Goal: Task Accomplishment & Management: Use online tool/utility

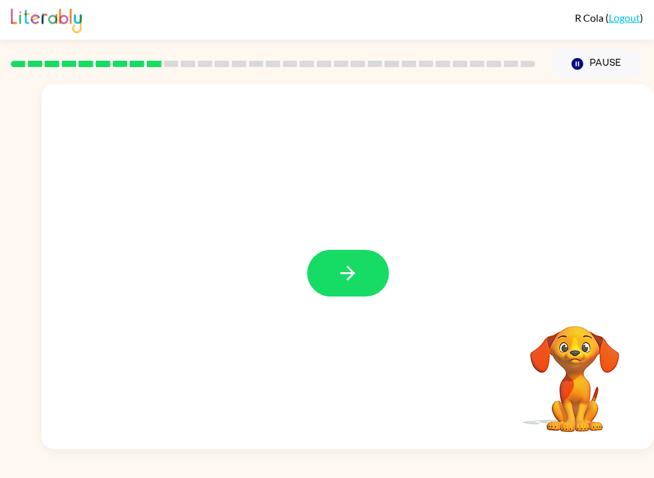
click at [337, 254] on button "button" at bounding box center [348, 273] width 82 height 47
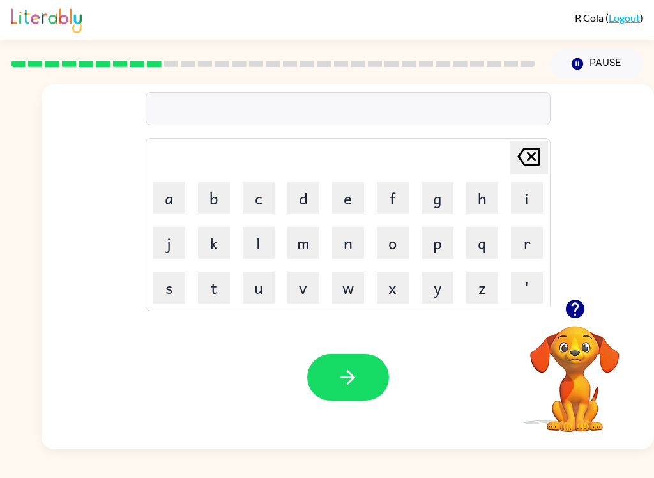
click at [482, 239] on button "q" at bounding box center [482, 243] width 32 height 32
click at [392, 240] on button "o" at bounding box center [393, 243] width 32 height 32
click at [431, 287] on button "y" at bounding box center [438, 287] width 32 height 32
click at [273, 243] on button "l" at bounding box center [259, 243] width 32 height 32
click at [335, 369] on button "button" at bounding box center [348, 377] width 82 height 47
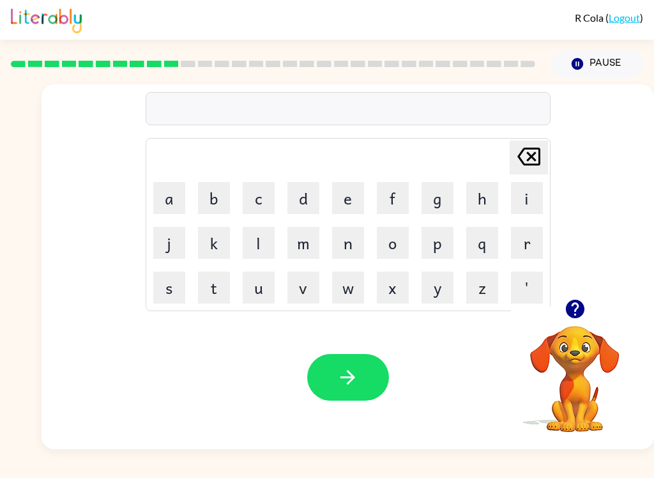
click at [217, 285] on button "t" at bounding box center [214, 287] width 32 height 32
click at [481, 196] on button "h" at bounding box center [482, 198] width 32 height 32
click at [490, 199] on button "i" at bounding box center [527, 198] width 32 height 32
click at [355, 245] on button "n" at bounding box center [348, 243] width 32 height 32
click at [438, 197] on button "g" at bounding box center [438, 198] width 32 height 32
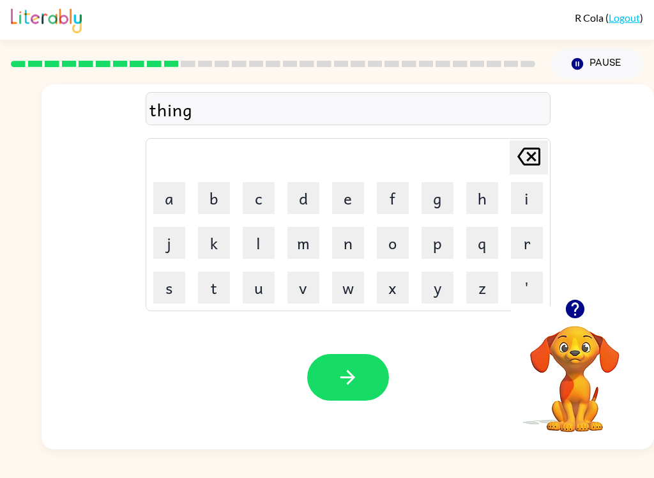
click at [370, 379] on button "button" at bounding box center [348, 377] width 82 height 47
click at [490, 324] on button "button" at bounding box center [575, 309] width 33 height 33
click at [171, 290] on button "s" at bounding box center [169, 287] width 32 height 32
click at [301, 238] on button "m" at bounding box center [303, 243] width 32 height 32
click at [388, 241] on button "o" at bounding box center [393, 243] width 32 height 32
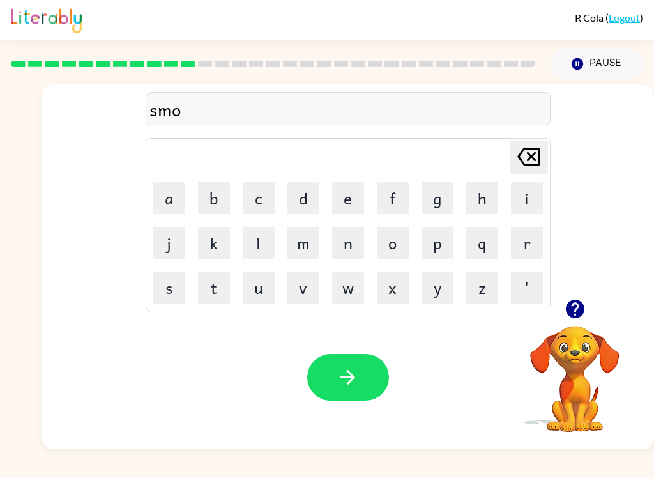
click at [222, 252] on button "k" at bounding box center [214, 243] width 32 height 32
click at [342, 384] on icon "button" at bounding box center [348, 377] width 22 height 22
click at [490, 156] on icon "[PERSON_NAME] last character input" at bounding box center [529, 156] width 31 height 31
click at [490, 156] on icon at bounding box center [528, 157] width 23 height 18
click at [490, 147] on button "[PERSON_NAME] last character input" at bounding box center [529, 158] width 38 height 34
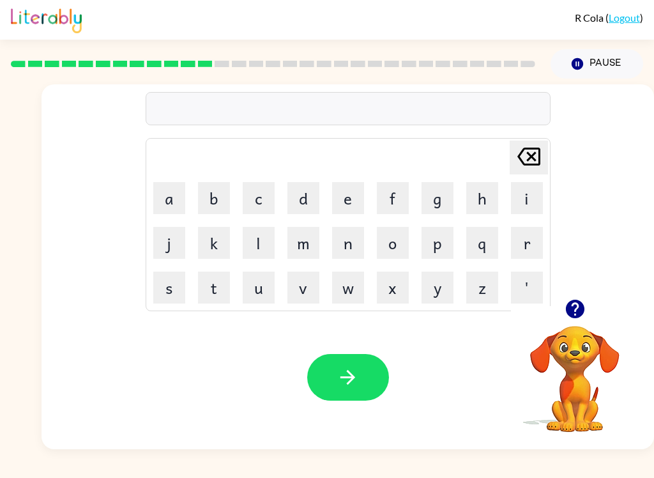
click at [490, 152] on div "[PERSON_NAME] last character input a b c d e f g h i j k l m n o p q r s t u v …" at bounding box center [348, 224] width 405 height 173
click at [490, 153] on button "[PERSON_NAME] last character input" at bounding box center [529, 158] width 38 height 34
click at [306, 242] on button "m" at bounding box center [303, 243] width 32 height 32
click at [172, 288] on button "s" at bounding box center [169, 287] width 32 height 32
click at [225, 287] on button "t" at bounding box center [214, 287] width 32 height 32
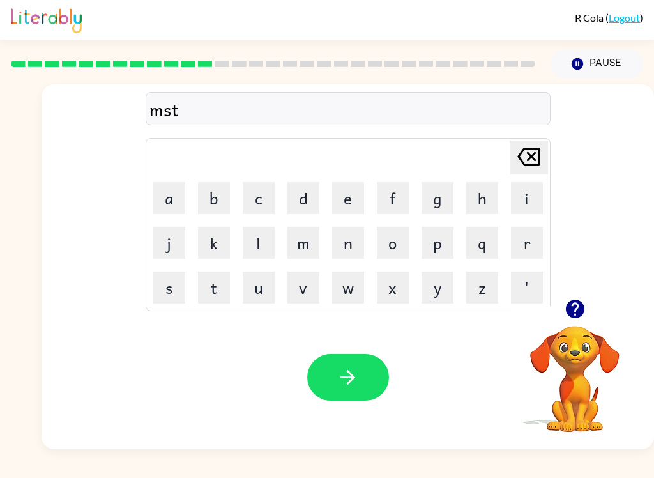
click at [173, 191] on button "a" at bounding box center [169, 198] width 32 height 32
click at [250, 199] on button "c" at bounding box center [259, 198] width 32 height 32
click at [490, 172] on div "[PERSON_NAME] last character input" at bounding box center [529, 157] width 31 height 33
click at [490, 150] on button "[PERSON_NAME] last character input" at bounding box center [529, 158] width 38 height 34
click at [125, 200] on div "mst [PERSON_NAME] last character input a b c d e f g h i j k l m n o p q r s t …" at bounding box center [348, 191] width 613 height 215
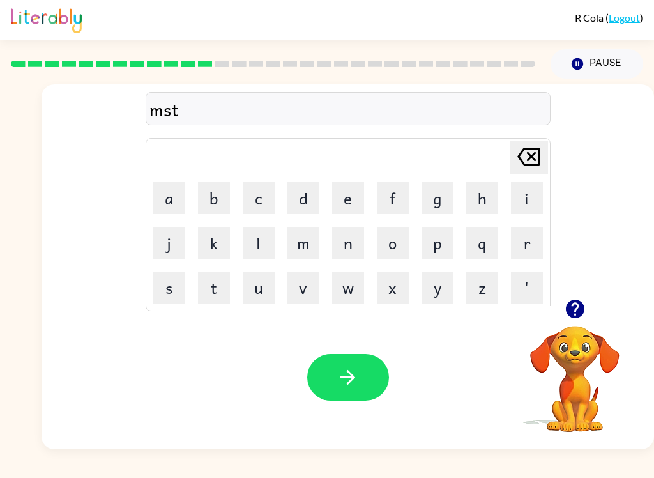
click at [170, 199] on button "a" at bounding box center [169, 198] width 32 height 32
click at [261, 194] on button "c" at bounding box center [259, 198] width 32 height 32
click at [447, 234] on button "p" at bounding box center [438, 243] width 32 height 32
click at [438, 202] on button "g" at bounding box center [438, 198] width 32 height 32
click at [213, 256] on button "k" at bounding box center [214, 243] width 32 height 32
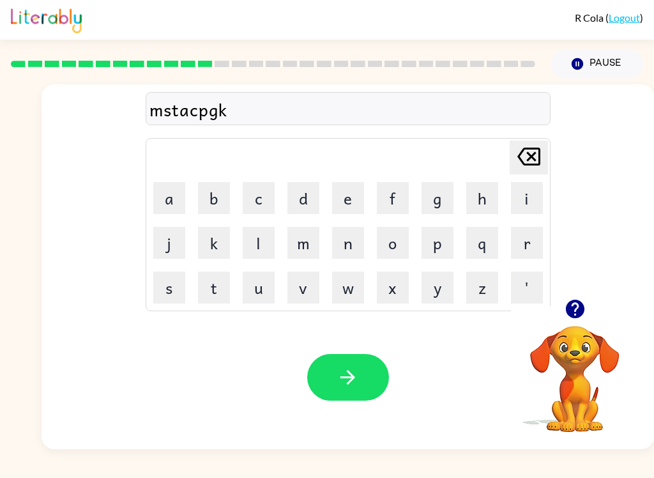
click at [167, 232] on button "j" at bounding box center [169, 243] width 32 height 32
click at [169, 191] on button "a" at bounding box center [169, 198] width 32 height 32
click at [423, 222] on td "p" at bounding box center [437, 242] width 43 height 43
click at [484, 227] on button "q" at bounding box center [482, 243] width 32 height 32
click at [490, 164] on icon at bounding box center [528, 157] width 23 height 18
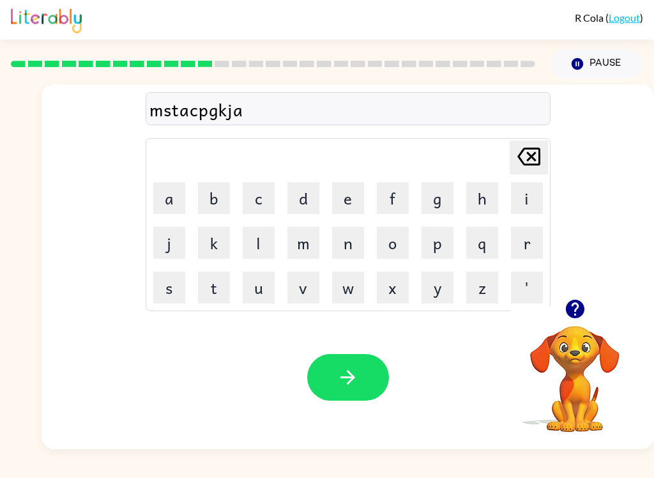
click at [490, 168] on icon "[PERSON_NAME] last character input" at bounding box center [529, 156] width 31 height 31
click at [490, 169] on icon "[PERSON_NAME] last character input" at bounding box center [529, 156] width 31 height 31
click at [490, 165] on button "[PERSON_NAME] last character input" at bounding box center [529, 158] width 38 height 34
click at [490, 163] on div "mstacp Delete Delete last character input a b c d e f g h i j k l m n o p q r s…" at bounding box center [348, 191] width 613 height 215
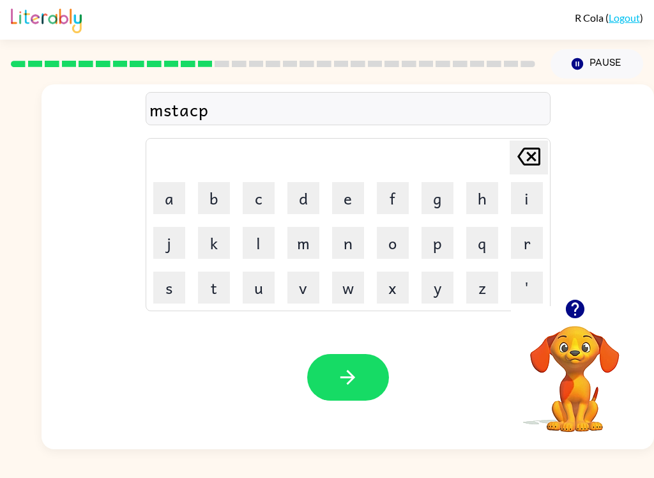
click at [490, 157] on button "[PERSON_NAME] last character input" at bounding box center [529, 158] width 38 height 34
click at [213, 245] on button "k" at bounding box center [214, 243] width 32 height 32
click at [344, 393] on button "button" at bounding box center [348, 377] width 82 height 47
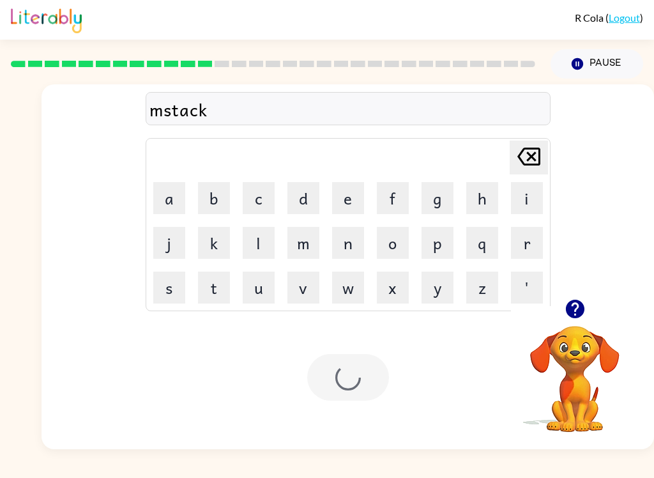
click at [490, 156] on div "mstack Delete Delete last character input a b c d e f g h i j k l m n o p q r s…" at bounding box center [348, 191] width 613 height 215
click at [487, 200] on button "h" at bounding box center [482, 198] width 32 height 32
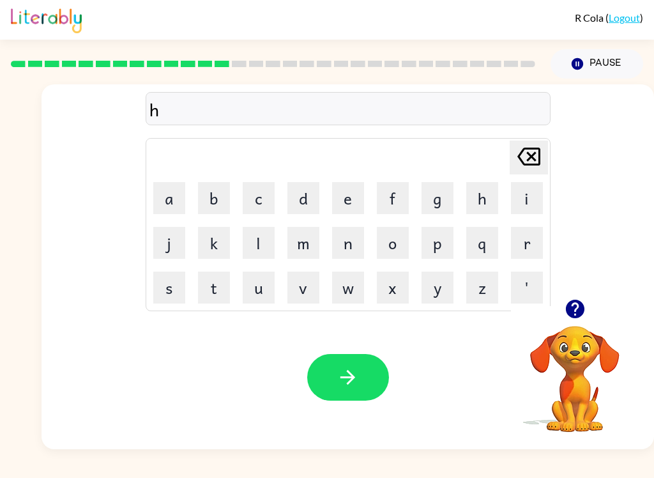
click at [250, 238] on button "l" at bounding box center [259, 243] width 32 height 32
click at [453, 245] on button "p" at bounding box center [438, 243] width 32 height 32
click at [245, 253] on button "l" at bounding box center [259, 243] width 32 height 32
click at [490, 172] on icon "[PERSON_NAME] last character input" at bounding box center [529, 156] width 31 height 31
click at [490, 197] on button "i" at bounding box center [527, 198] width 32 height 32
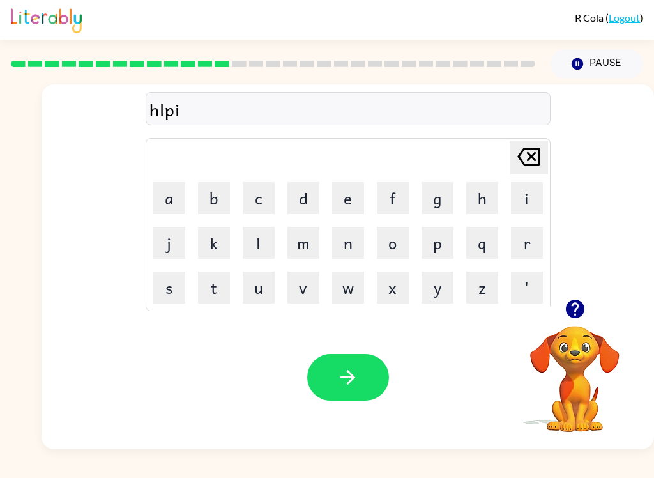
click at [490, 156] on icon "[PERSON_NAME] last character input" at bounding box center [529, 156] width 31 height 31
click at [490, 160] on icon "[PERSON_NAME] last character input" at bounding box center [529, 156] width 31 height 31
click at [490, 152] on icon "[PERSON_NAME] last character input" at bounding box center [529, 156] width 31 height 31
click at [490, 191] on button "i" at bounding box center [527, 198] width 32 height 32
click at [443, 236] on button "p" at bounding box center [438, 243] width 32 height 32
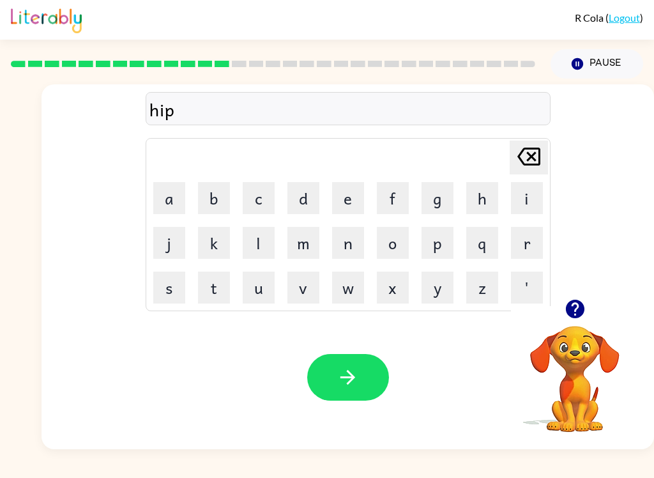
click at [268, 233] on button "l" at bounding box center [259, 243] width 32 height 32
click at [490, 173] on td "[PERSON_NAME] last character input" at bounding box center [348, 157] width 401 height 35
click at [490, 188] on button "i" at bounding box center [527, 198] width 32 height 32
click at [490, 173] on div "[PERSON_NAME] last character input" at bounding box center [529, 157] width 31 height 33
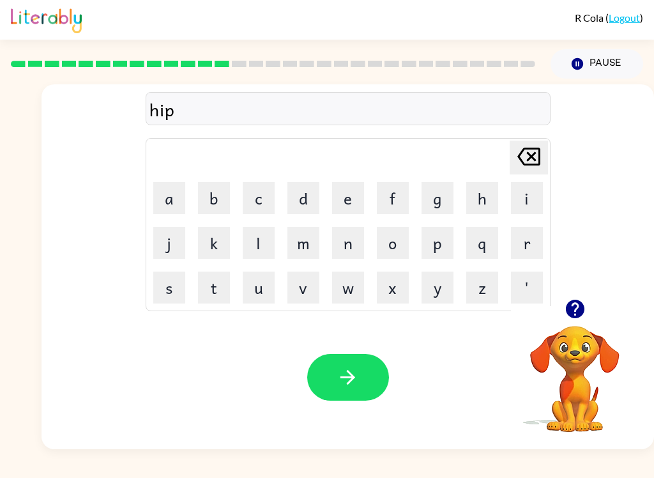
click at [490, 171] on icon "[PERSON_NAME] last character input" at bounding box center [529, 156] width 31 height 31
click at [263, 235] on button "l" at bounding box center [259, 243] width 32 height 32
click at [441, 230] on button "p" at bounding box center [438, 243] width 32 height 32
click at [268, 242] on button "l" at bounding box center [259, 243] width 32 height 32
click at [357, 200] on button "e" at bounding box center [348, 198] width 32 height 32
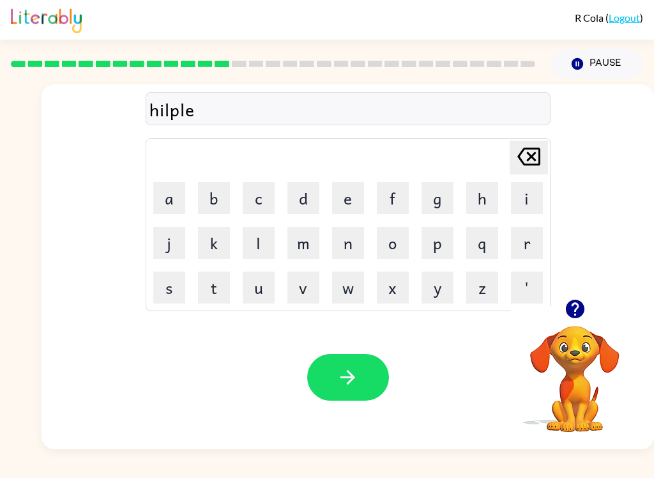
click at [165, 300] on button "s" at bounding box center [169, 287] width 32 height 32
click at [341, 369] on icon "button" at bounding box center [348, 377] width 22 height 22
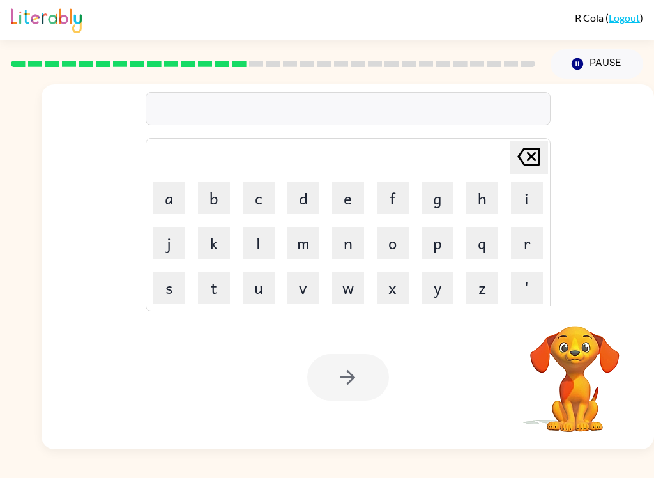
click at [183, 288] on button "s" at bounding box center [169, 287] width 32 height 32
click at [224, 295] on button "t" at bounding box center [214, 287] width 32 height 32
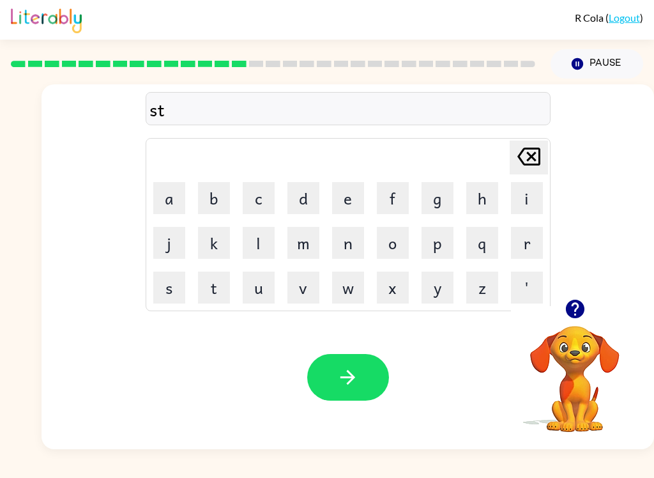
click at [490, 156] on icon "[PERSON_NAME] last character input" at bounding box center [529, 156] width 31 height 31
click at [330, 374] on button "button" at bounding box center [348, 377] width 82 height 47
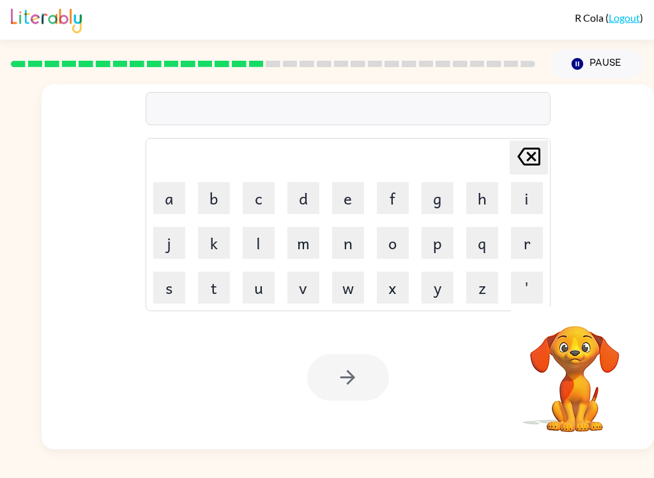
click at [170, 293] on button "s" at bounding box center [169, 287] width 32 height 32
click at [490, 149] on icon "[PERSON_NAME] last character input" at bounding box center [529, 156] width 31 height 31
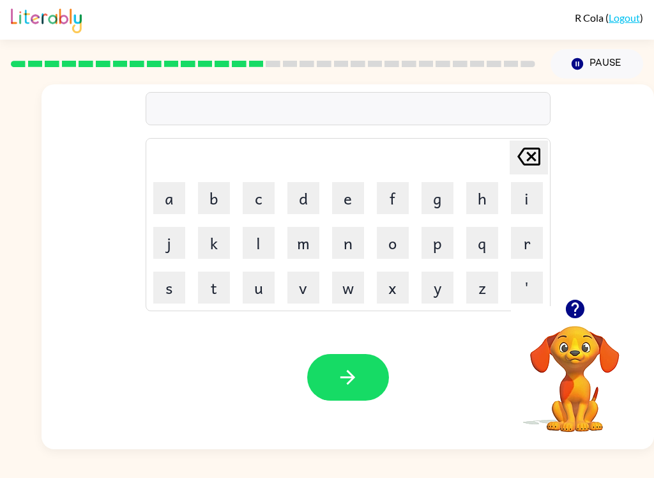
click at [165, 279] on button "s" at bounding box center [169, 287] width 32 height 32
click at [342, 370] on icon "button" at bounding box center [348, 377] width 22 height 22
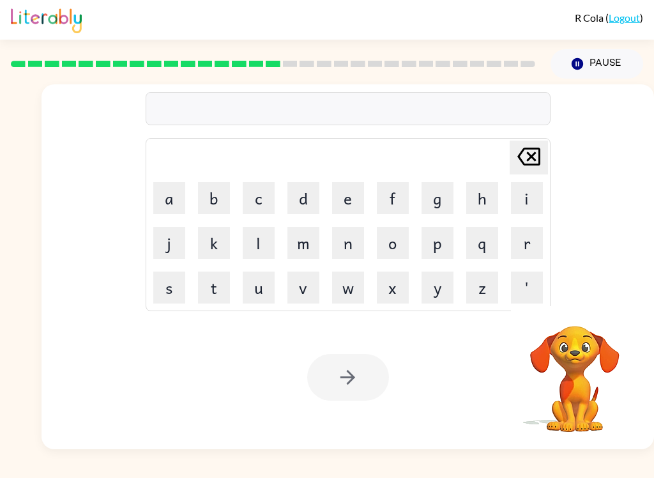
click at [250, 248] on button "l" at bounding box center [259, 243] width 32 height 32
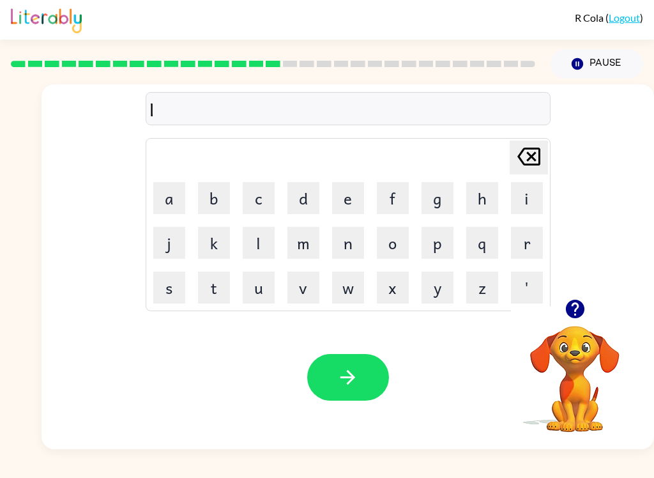
click at [490, 210] on button "i" at bounding box center [527, 198] width 32 height 32
click at [248, 242] on button "l" at bounding box center [259, 243] width 32 height 32
click at [360, 257] on button "n" at bounding box center [348, 243] width 32 height 32
click at [247, 241] on button "l" at bounding box center [259, 243] width 32 height 32
click at [225, 208] on button "b" at bounding box center [214, 198] width 32 height 32
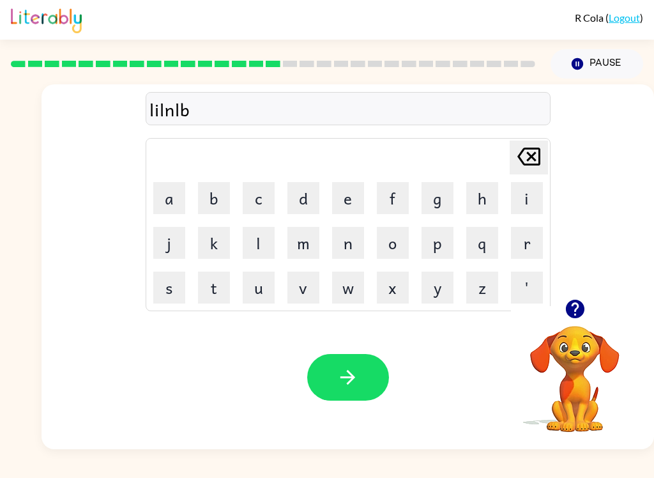
click at [490, 159] on icon "[PERSON_NAME] last character input" at bounding box center [529, 156] width 31 height 31
click at [490, 160] on icon "[PERSON_NAME] last character input" at bounding box center [529, 156] width 31 height 31
click at [490, 162] on icon "[PERSON_NAME] last character input" at bounding box center [529, 156] width 31 height 31
click at [490, 166] on icon "[PERSON_NAME] last character input" at bounding box center [529, 156] width 31 height 31
click at [490, 162] on icon at bounding box center [528, 157] width 23 height 18
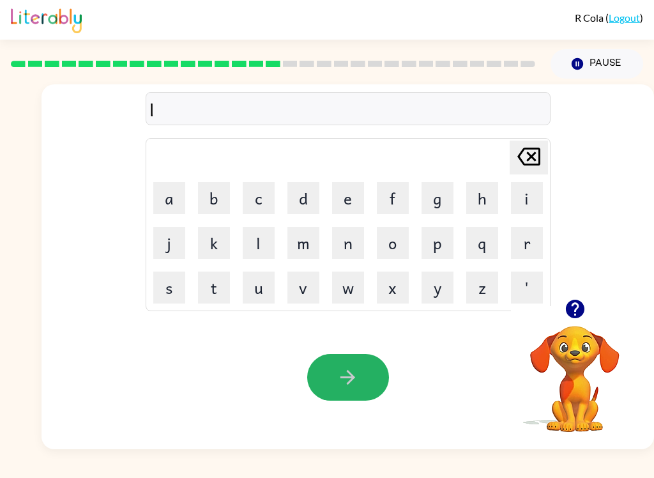
click at [365, 363] on button "button" at bounding box center [348, 377] width 82 height 47
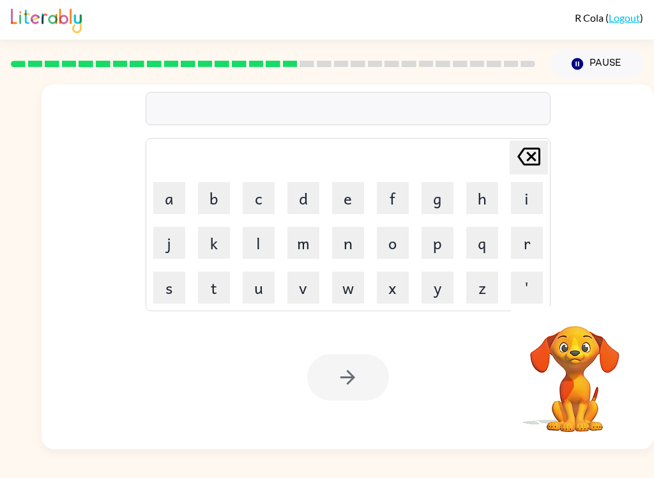
click at [490, 57] on button "Pause Pause" at bounding box center [597, 63] width 93 height 29
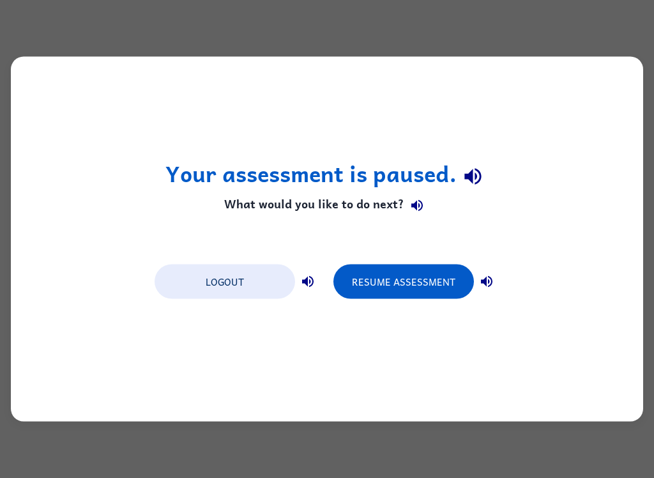
click at [438, 278] on button "Resume Assessment" at bounding box center [403, 281] width 141 height 34
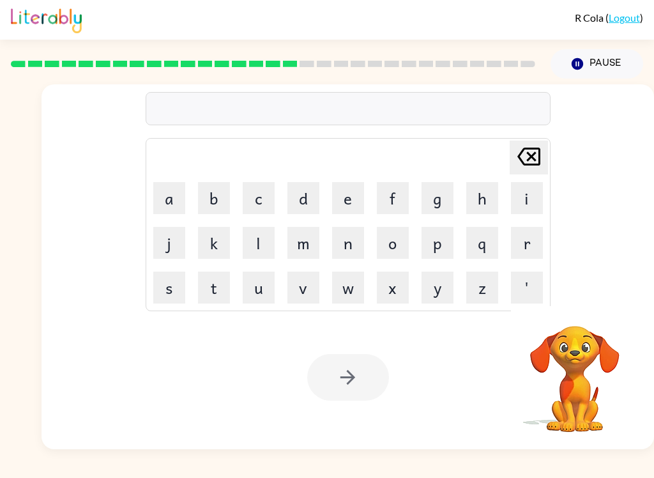
click at [171, 284] on button "s" at bounding box center [169, 287] width 32 height 32
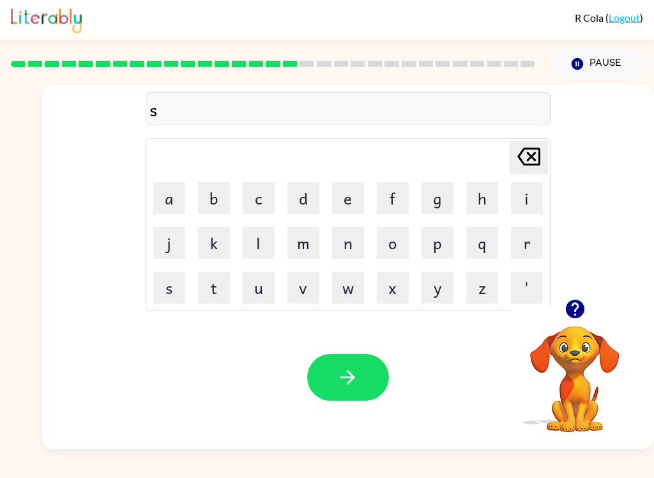
click at [344, 367] on icon "button" at bounding box center [348, 377] width 22 height 22
click at [482, 182] on button "h" at bounding box center [482, 198] width 32 height 32
click at [490, 146] on icon "[PERSON_NAME] last character input" at bounding box center [529, 156] width 31 height 31
click at [170, 281] on button "s" at bounding box center [169, 287] width 32 height 32
click at [477, 183] on button "h" at bounding box center [482, 198] width 32 height 32
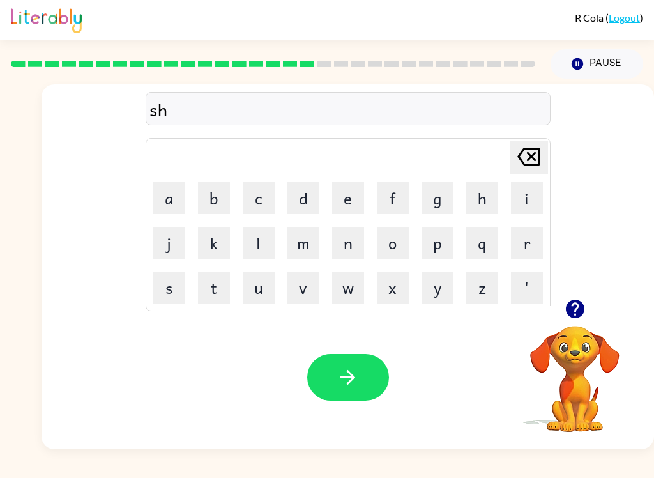
click at [354, 359] on button "button" at bounding box center [348, 377] width 82 height 47
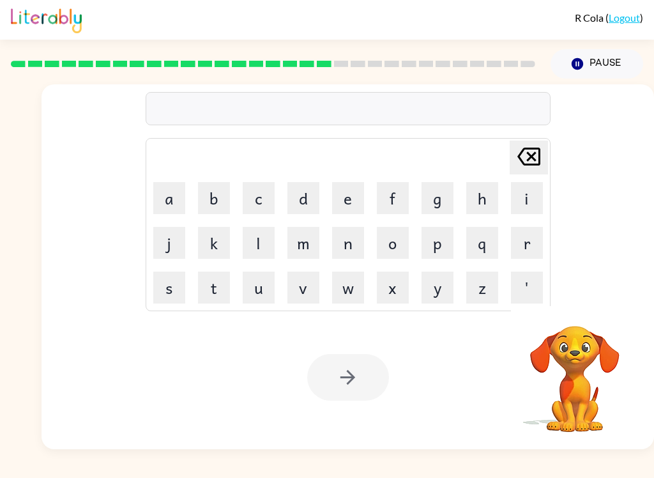
click at [435, 202] on button "g" at bounding box center [438, 198] width 32 height 32
click at [490, 172] on div "[PERSON_NAME] last character input" at bounding box center [529, 157] width 31 height 33
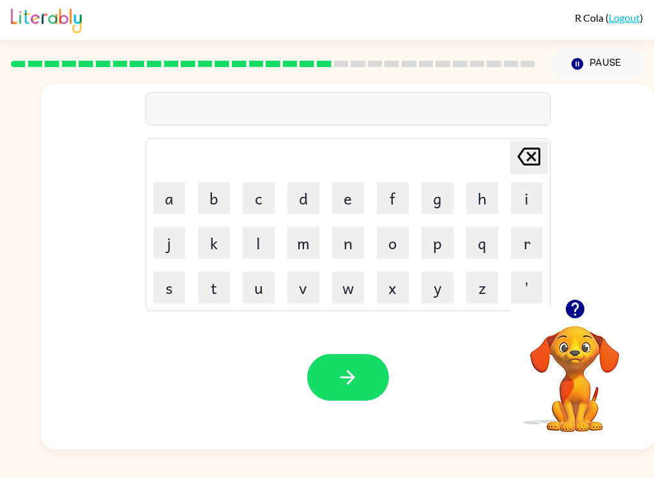
click at [450, 206] on button "g" at bounding box center [438, 198] width 32 height 32
click at [490, 163] on icon "[PERSON_NAME] last character input" at bounding box center [529, 156] width 31 height 31
click at [156, 253] on button "j" at bounding box center [169, 243] width 32 height 32
click at [388, 374] on button "button" at bounding box center [348, 377] width 82 height 47
click at [220, 193] on button "b" at bounding box center [214, 198] width 32 height 32
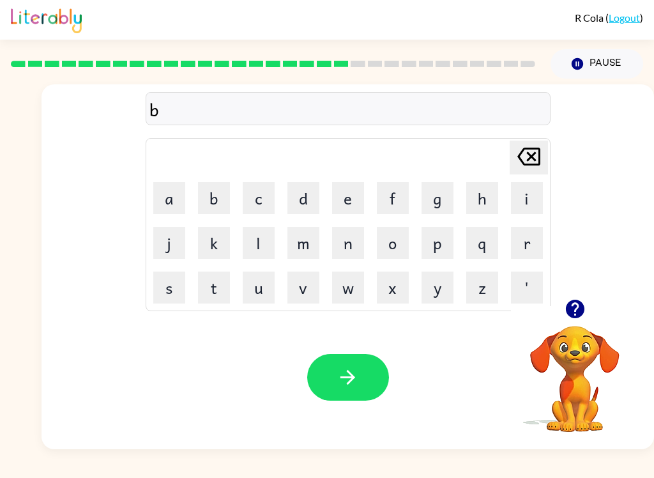
click at [341, 393] on button "button" at bounding box center [348, 377] width 82 height 47
click at [295, 203] on button "d" at bounding box center [303, 198] width 32 height 32
click at [356, 381] on icon "button" at bounding box center [348, 377] width 22 height 22
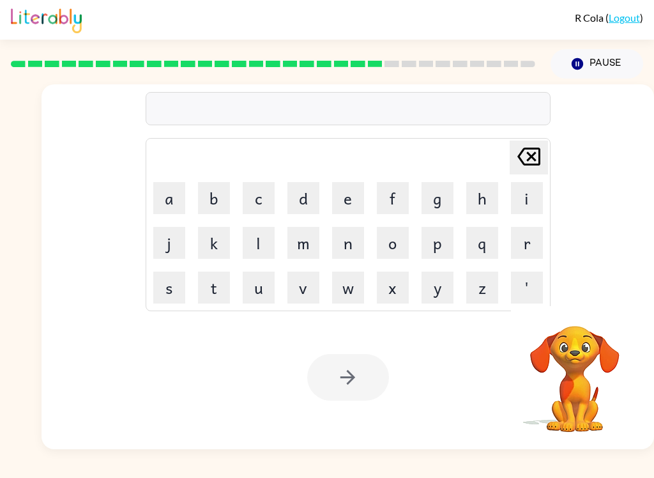
click at [490, 22] on link "Logout" at bounding box center [624, 17] width 31 height 12
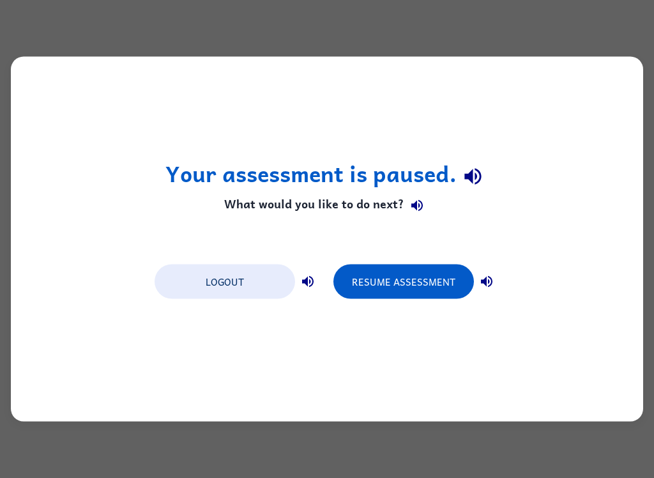
click at [356, 293] on button "Resume Assessment" at bounding box center [403, 281] width 141 height 34
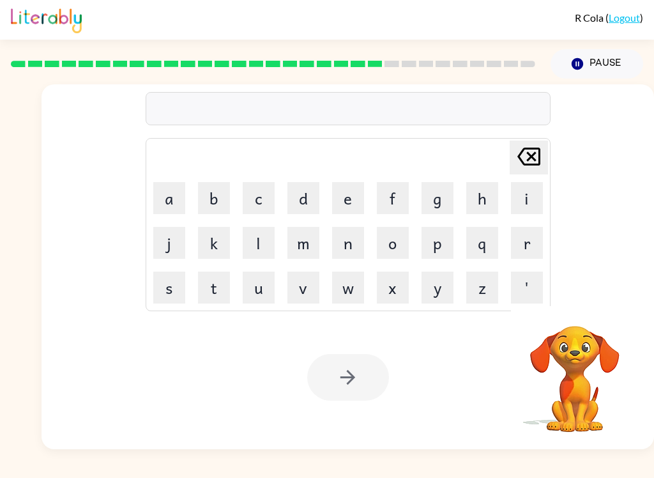
click at [490, 234] on button "r" at bounding box center [527, 243] width 32 height 32
click at [359, 372] on div at bounding box center [348, 377] width 82 height 47
click at [354, 374] on icon "button" at bounding box center [348, 377] width 22 height 22
click at [356, 376] on div at bounding box center [348, 377] width 82 height 47
click at [359, 380] on div at bounding box center [348, 377] width 82 height 47
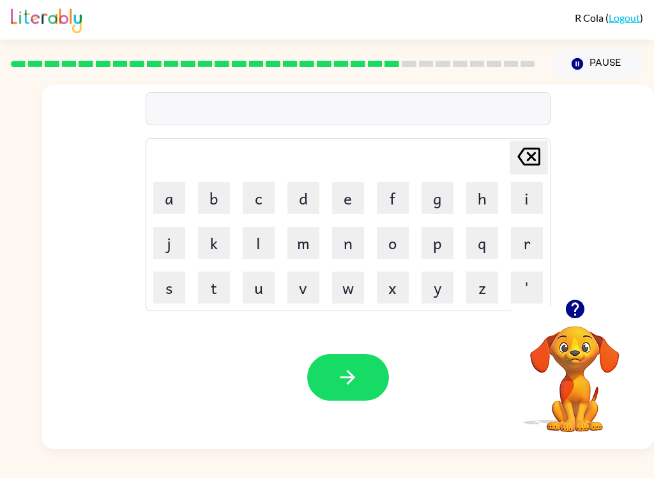
click at [373, 373] on button "button" at bounding box center [348, 377] width 82 height 47
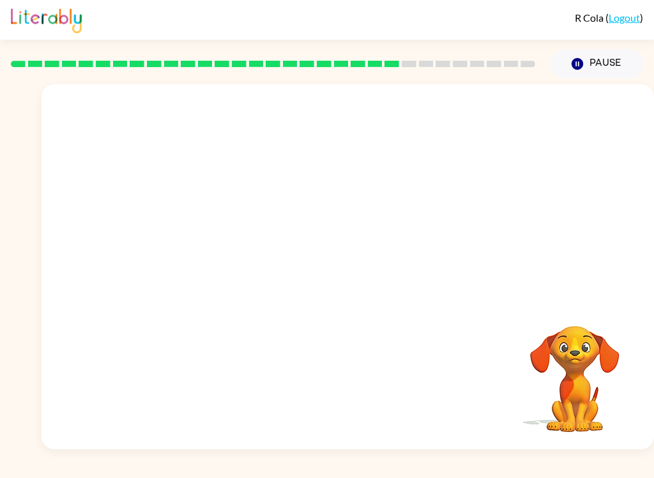
click at [75, 151] on div "Your browser must support playing .mp4 files to use Literably. Please try using…" at bounding box center [348, 266] width 613 height 365
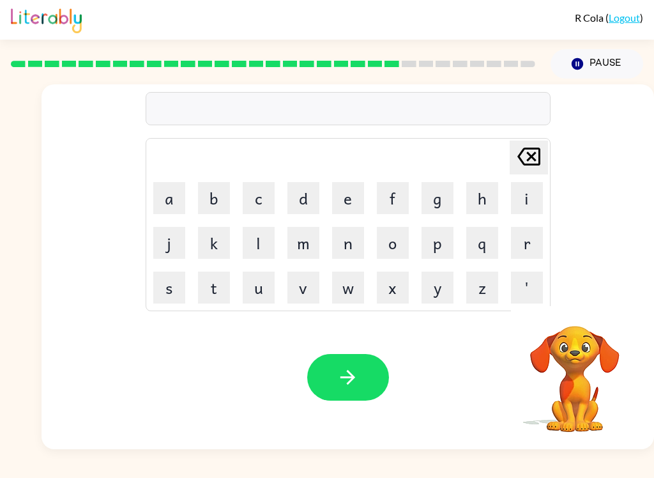
click at [169, 291] on button "s" at bounding box center [169, 287] width 32 height 32
click at [350, 201] on button "e" at bounding box center [348, 198] width 32 height 32
click at [358, 388] on icon "button" at bounding box center [348, 377] width 22 height 22
click at [490, 316] on icon "button" at bounding box center [574, 309] width 19 height 19
click at [163, 295] on button "s" at bounding box center [169, 287] width 32 height 32
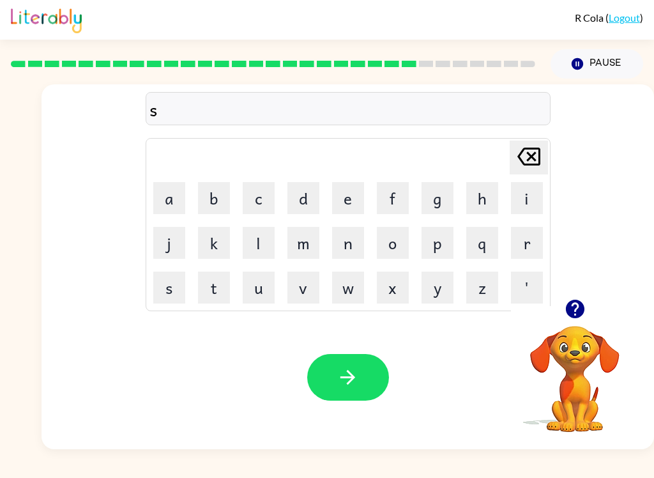
click at [488, 206] on button "h" at bounding box center [482, 198] width 32 height 32
click at [335, 351] on div "Your browser must support playing .mp4 files to use Literably. Please try using…" at bounding box center [348, 377] width 613 height 144
click at [331, 376] on button "button" at bounding box center [348, 377] width 82 height 47
click at [160, 293] on button "s" at bounding box center [169, 287] width 32 height 32
click at [330, 388] on button "button" at bounding box center [348, 377] width 82 height 47
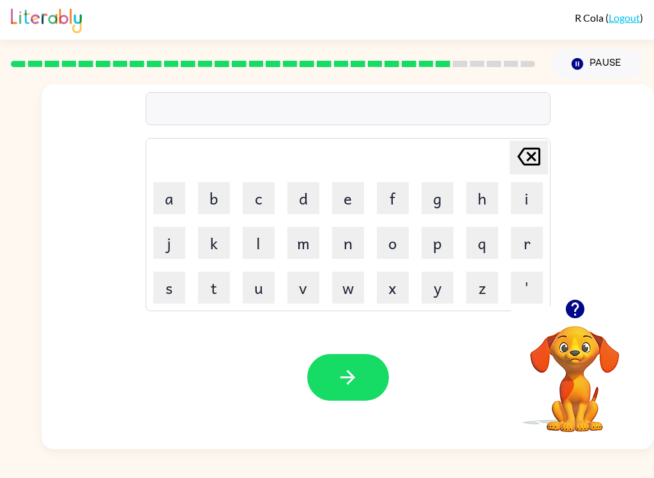
click at [490, 244] on button "r" at bounding box center [527, 243] width 32 height 32
click at [344, 396] on button "button" at bounding box center [348, 377] width 82 height 47
click at [163, 289] on button "s" at bounding box center [169, 287] width 32 height 32
click at [224, 271] on button "t" at bounding box center [214, 287] width 32 height 32
click at [397, 235] on button "o" at bounding box center [393, 243] width 32 height 32
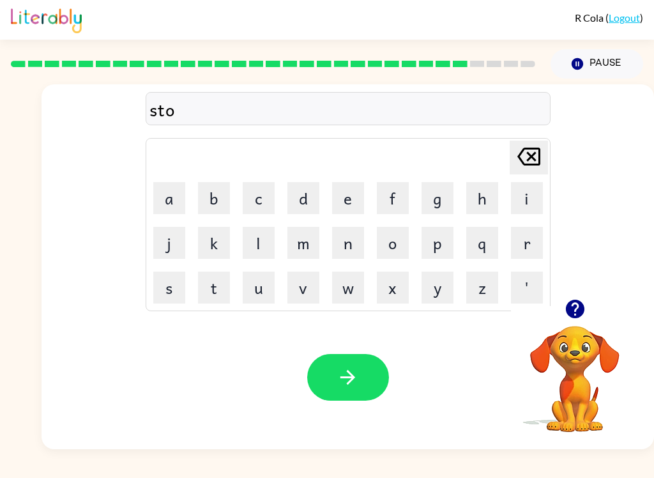
click at [452, 231] on button "p" at bounding box center [438, 243] width 32 height 32
click at [355, 383] on icon "button" at bounding box center [348, 377] width 22 height 22
click at [215, 198] on button "b" at bounding box center [214, 198] width 32 height 32
click at [166, 199] on button "a" at bounding box center [169, 198] width 32 height 32
click at [227, 278] on button "t" at bounding box center [214, 287] width 32 height 32
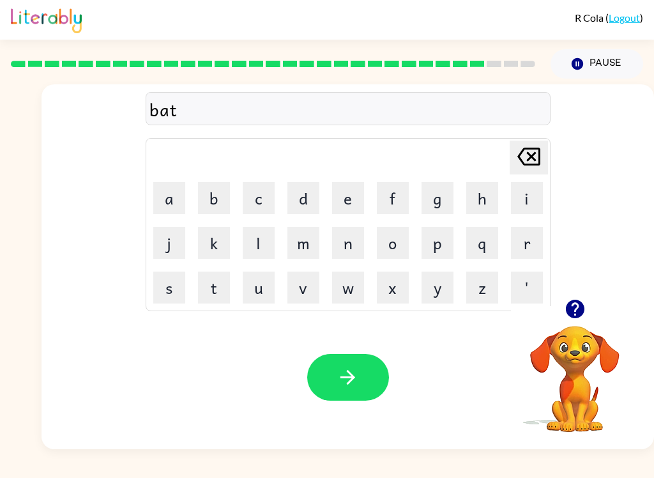
click at [340, 368] on icon "button" at bounding box center [348, 377] width 22 height 22
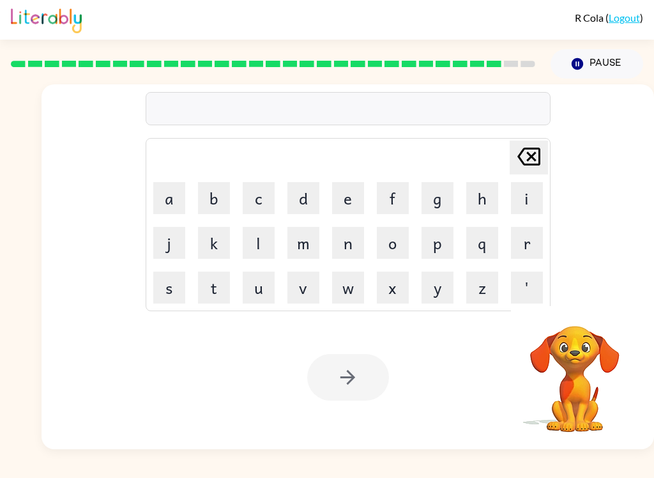
click at [179, 277] on button "s" at bounding box center [169, 287] width 32 height 32
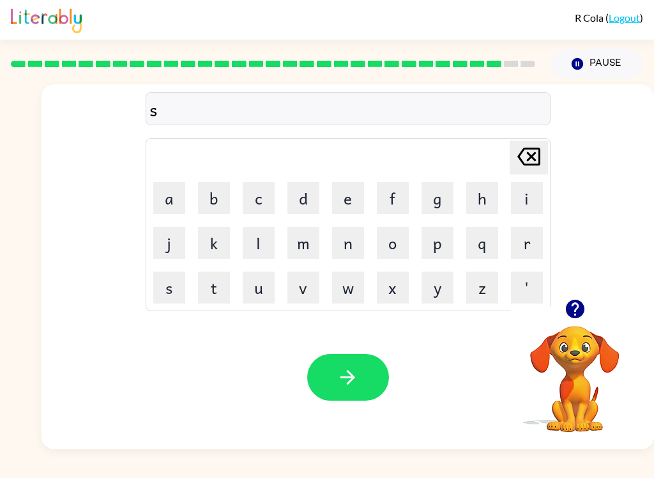
click at [372, 379] on button "button" at bounding box center [348, 377] width 82 height 47
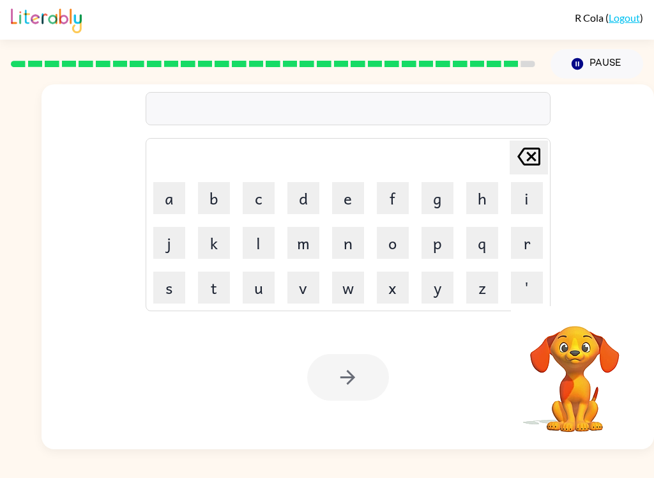
click at [490, 227] on button "r" at bounding box center [527, 243] width 32 height 32
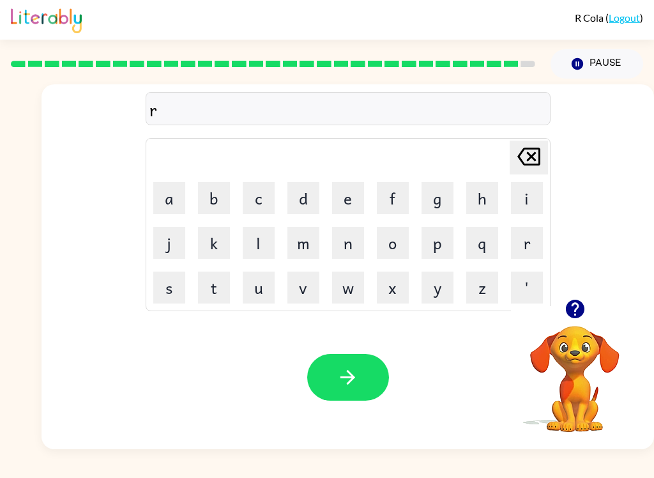
click at [373, 368] on button "button" at bounding box center [348, 377] width 82 height 47
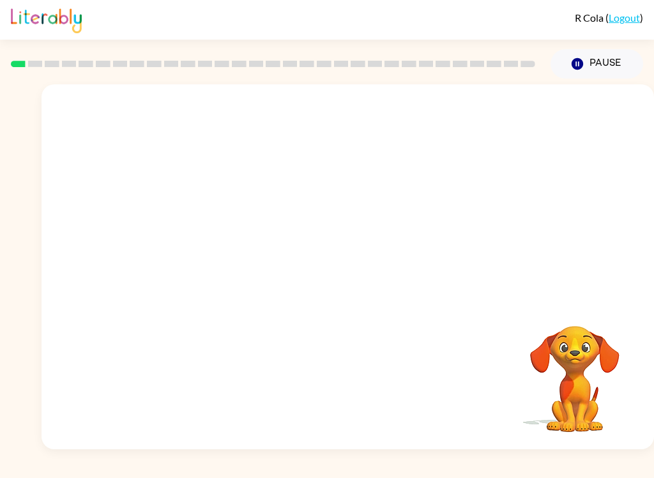
click at [326, 258] on video "Your browser must support playing .mp4 files to use Literably. Please try using…" at bounding box center [348, 191] width 613 height 215
click at [365, 312] on div at bounding box center [348, 266] width 613 height 365
click at [365, 311] on div at bounding box center [348, 266] width 613 height 365
click at [375, 281] on button "button" at bounding box center [348, 273] width 82 height 47
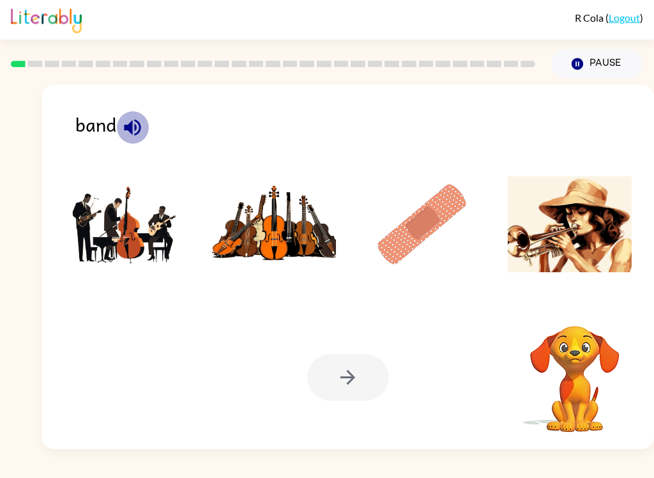
click at [133, 124] on icon "button" at bounding box center [132, 127] width 22 height 22
click at [117, 232] on img at bounding box center [126, 224] width 124 height 96
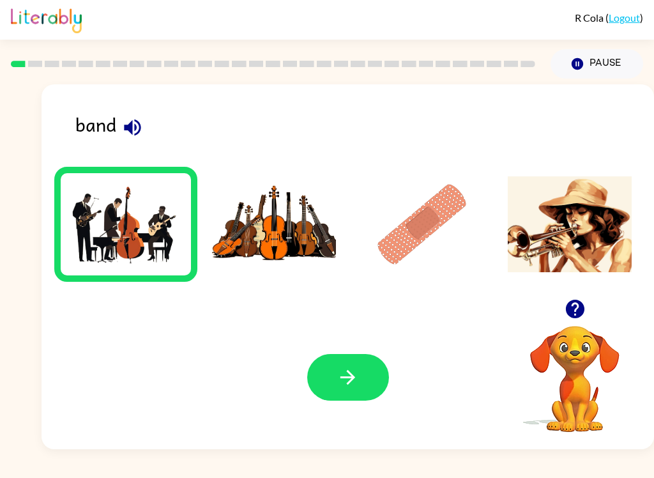
click at [335, 370] on button "button" at bounding box center [348, 377] width 82 height 47
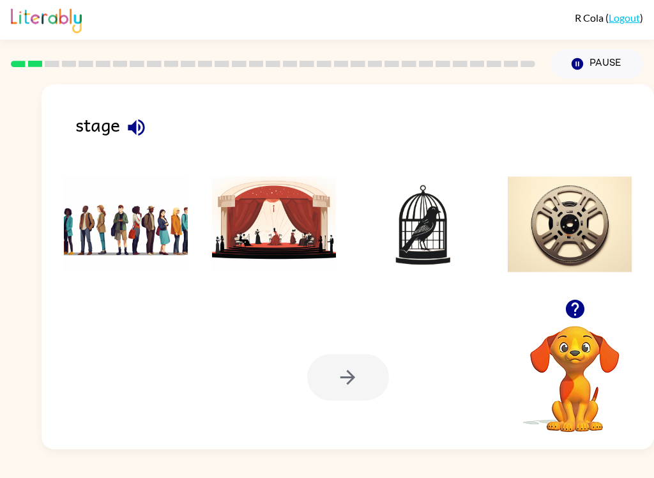
click at [129, 126] on icon "button" at bounding box center [136, 127] width 17 height 17
click at [275, 236] on img at bounding box center [274, 224] width 124 height 96
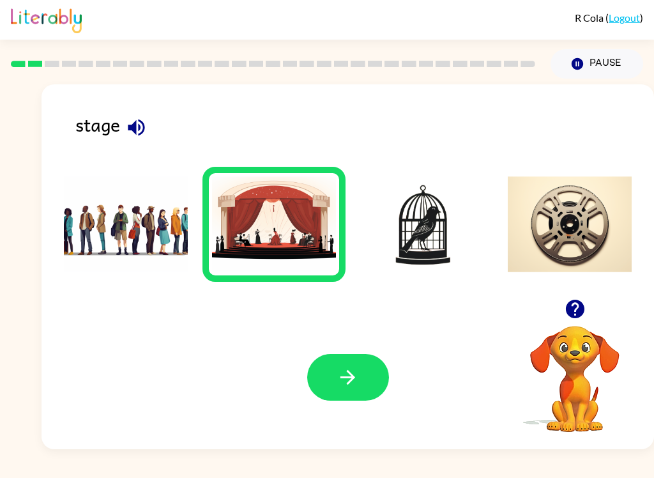
click at [323, 385] on button "button" at bounding box center [348, 377] width 82 height 47
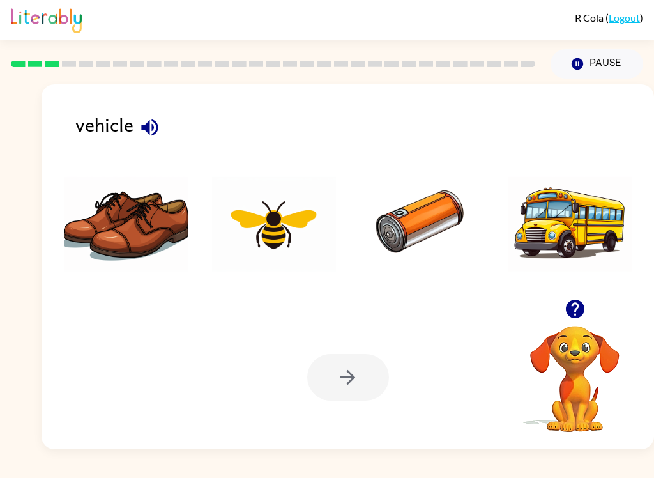
click at [579, 222] on img at bounding box center [570, 224] width 124 height 96
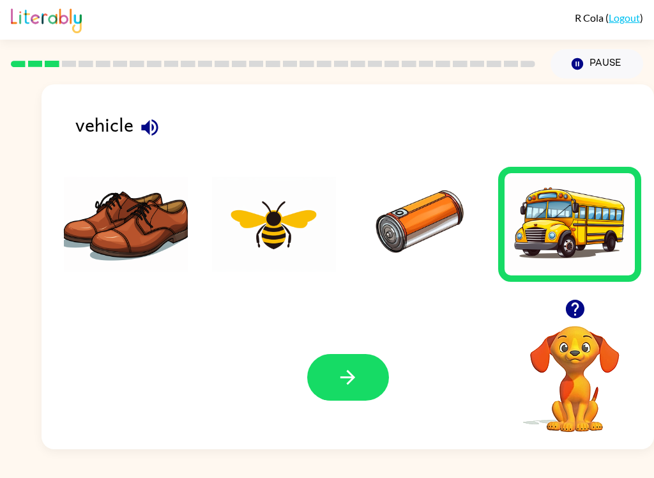
click at [342, 381] on icon "button" at bounding box center [348, 377] width 22 height 22
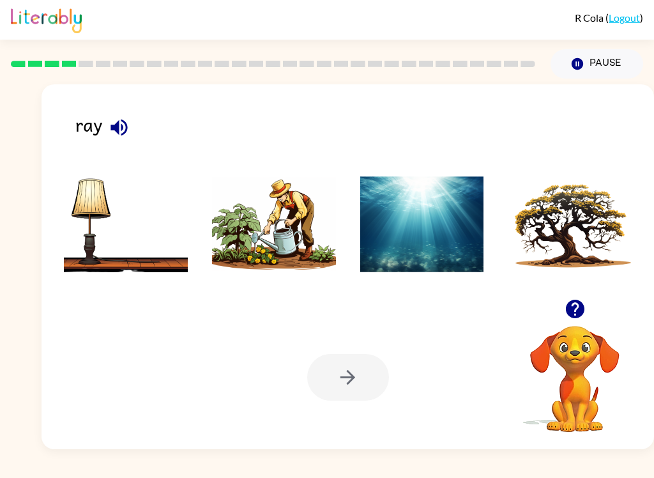
click at [121, 130] on icon "button" at bounding box center [119, 127] width 17 height 17
click at [125, 126] on icon "button" at bounding box center [119, 127] width 22 height 22
click at [425, 170] on li at bounding box center [422, 224] width 143 height 115
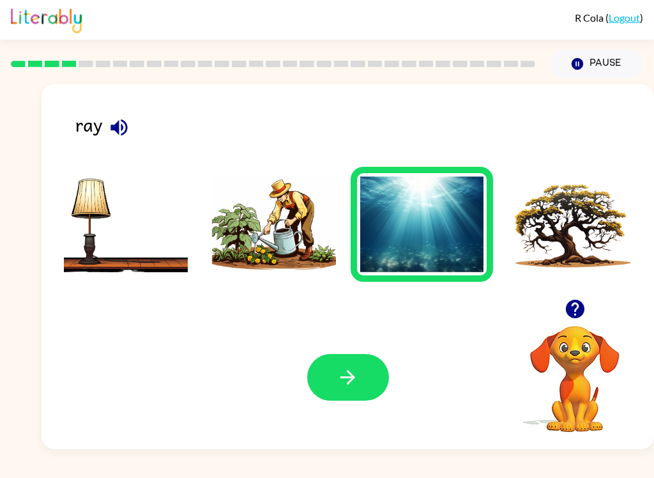
click at [347, 390] on button "button" at bounding box center [348, 377] width 82 height 47
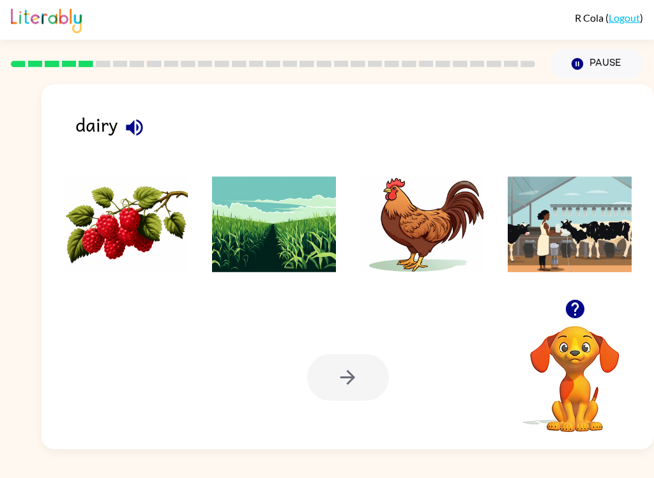
click at [125, 153] on div "dairy Your browser must support playing .mp4 files to use Literably. Please try…" at bounding box center [348, 266] width 613 height 365
click at [140, 123] on icon "button" at bounding box center [134, 127] width 17 height 17
click at [135, 121] on icon "button" at bounding box center [134, 127] width 22 height 22
click at [126, 129] on icon "button" at bounding box center [134, 127] width 17 height 17
click at [544, 242] on img at bounding box center [570, 224] width 124 height 96
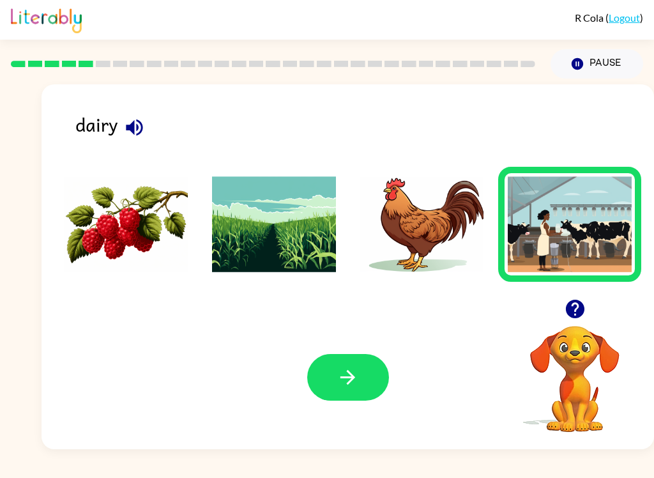
click at [353, 383] on icon "button" at bounding box center [348, 377] width 22 height 22
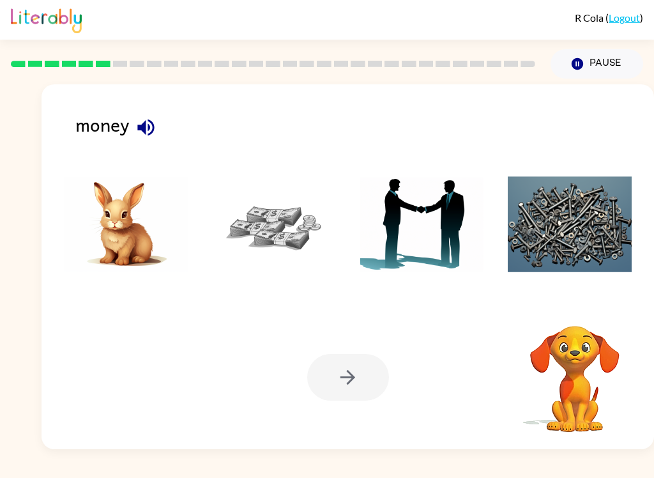
click at [589, 70] on button "Pause Pause" at bounding box center [597, 63] width 93 height 29
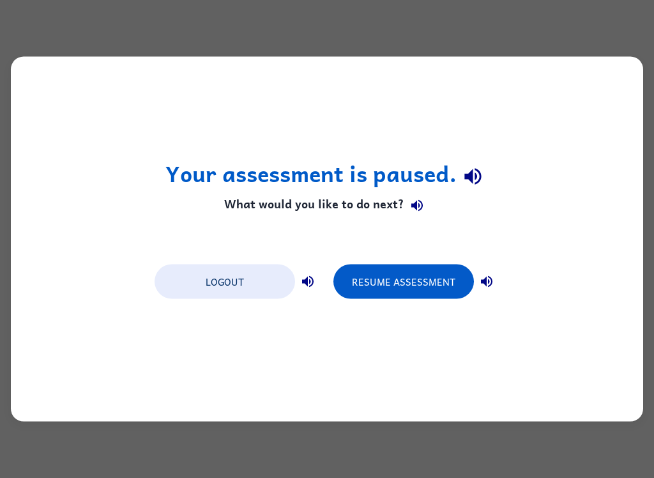
click at [231, 298] on button "Logout" at bounding box center [225, 281] width 141 height 34
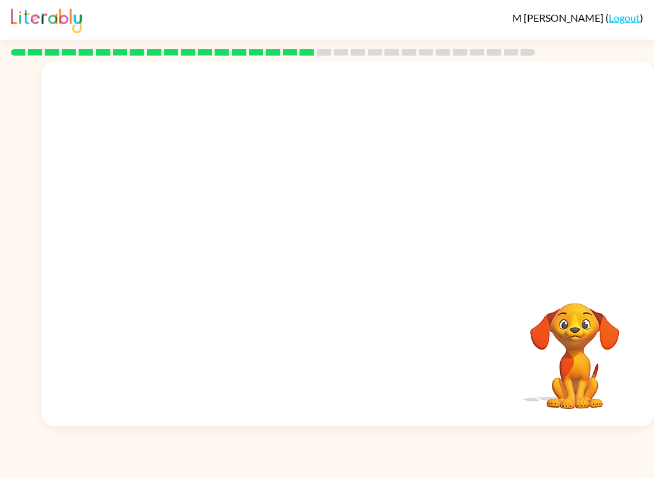
scroll to position [2, 0]
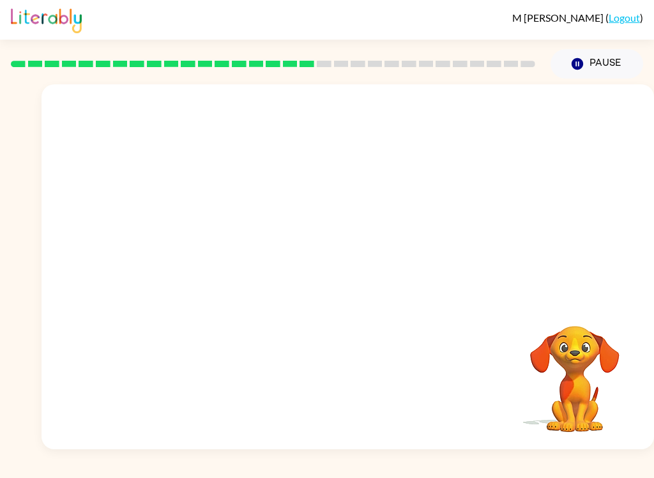
click at [309, 200] on video "Your browser must support playing .mp4 files to use Literably. Please try using…" at bounding box center [348, 191] width 613 height 215
click at [349, 270] on icon "button" at bounding box center [348, 273] width 22 height 22
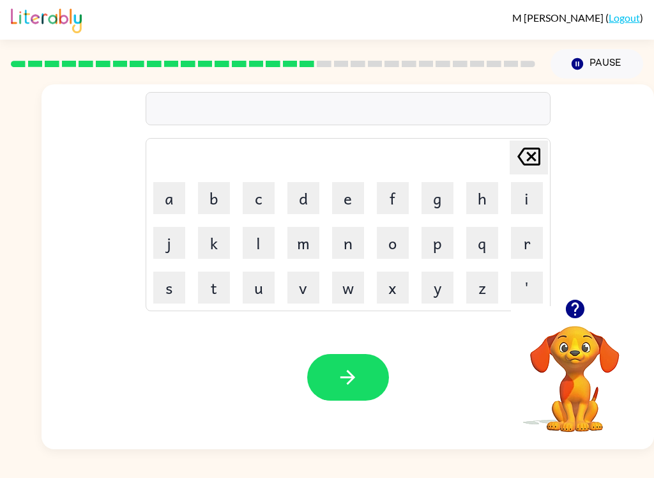
click at [306, 243] on button "m" at bounding box center [303, 243] width 32 height 32
click at [342, 237] on button "n" at bounding box center [348, 243] width 32 height 32
click at [381, 248] on button "o" at bounding box center [393, 243] width 32 height 32
click at [353, 388] on icon "button" at bounding box center [348, 377] width 22 height 22
click at [462, 202] on td "h" at bounding box center [482, 197] width 43 height 43
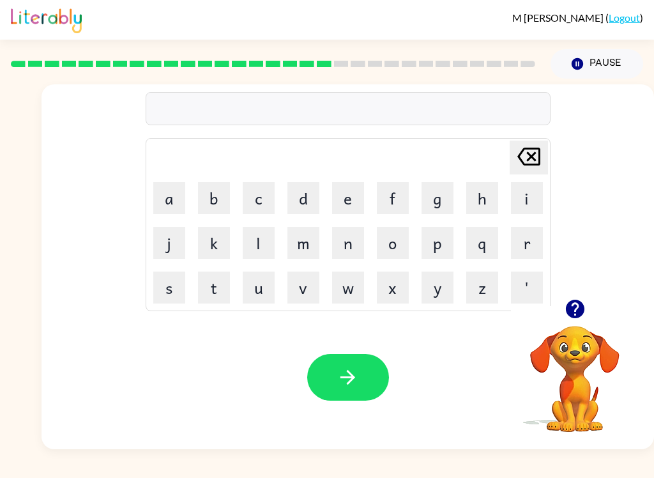
click at [444, 189] on button "g" at bounding box center [438, 198] width 32 height 32
click at [399, 252] on button "o" at bounding box center [393, 243] width 32 height 32
click at [213, 193] on button "b" at bounding box center [214, 198] width 32 height 32
click at [364, 374] on button "button" at bounding box center [348, 377] width 82 height 47
click at [208, 194] on button "b" at bounding box center [214, 198] width 32 height 32
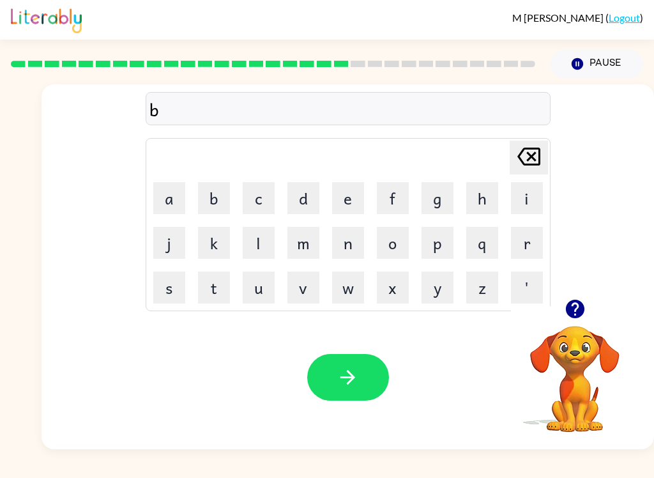
click at [383, 255] on button "o" at bounding box center [393, 243] width 32 height 32
click at [406, 295] on button "x" at bounding box center [393, 287] width 32 height 32
click at [360, 373] on button "button" at bounding box center [348, 377] width 82 height 47
click at [307, 206] on button "d" at bounding box center [303, 198] width 32 height 32
click at [524, 195] on button "i" at bounding box center [527, 198] width 32 height 32
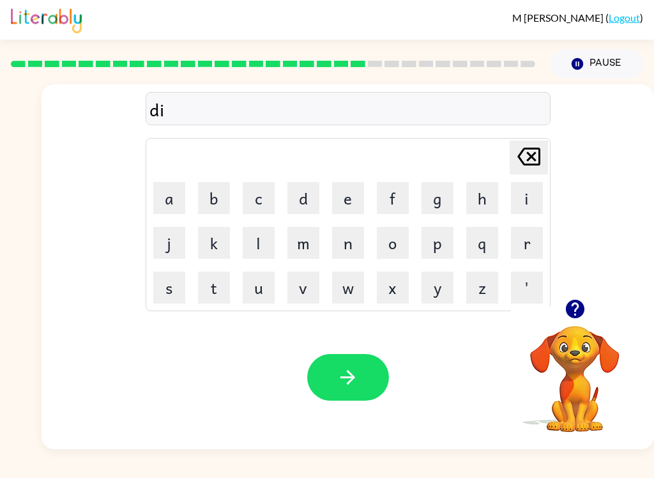
click at [298, 296] on button "v" at bounding box center [303, 287] width 32 height 32
click at [341, 367] on icon "button" at bounding box center [348, 377] width 22 height 22
click at [522, 230] on button "r" at bounding box center [527, 243] width 32 height 32
click at [536, 160] on icon at bounding box center [528, 157] width 23 height 18
click at [352, 361] on button "button" at bounding box center [348, 377] width 82 height 47
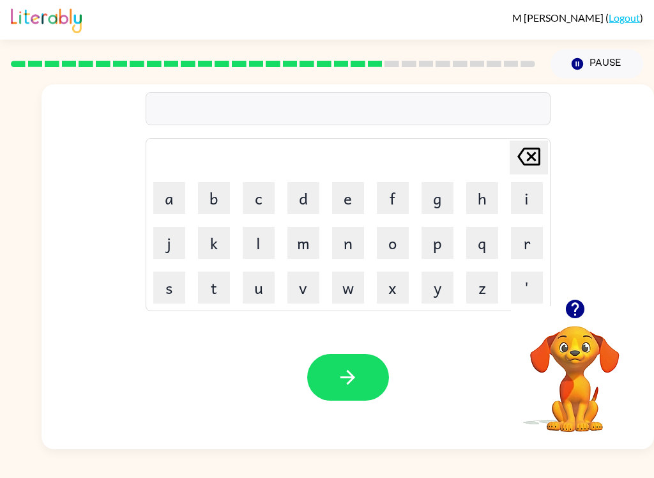
click at [536, 243] on button "r" at bounding box center [527, 243] width 32 height 32
click at [396, 241] on button "o" at bounding box center [393, 243] width 32 height 32
click at [461, 272] on td "z" at bounding box center [482, 287] width 43 height 43
click at [480, 473] on div "M Cooke ( Logout ) Pause Pause ro Delete Delete last character input a b c d e …" at bounding box center [327, 239] width 654 height 478
click at [257, 473] on div "M Cooke ( Logout ) Pause Pause ro Delete Delete last character input a b c d e …" at bounding box center [327, 239] width 654 height 478
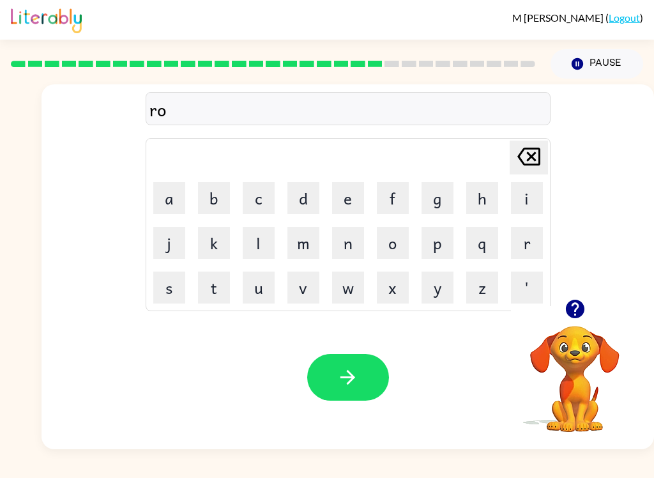
click at [360, 389] on button "button" at bounding box center [348, 377] width 82 height 47
click at [218, 241] on button "k" at bounding box center [214, 243] width 32 height 32
click at [253, 238] on button "l" at bounding box center [259, 243] width 32 height 32
click at [294, 242] on button "m" at bounding box center [303, 243] width 32 height 32
click at [362, 362] on button "button" at bounding box center [348, 377] width 82 height 47
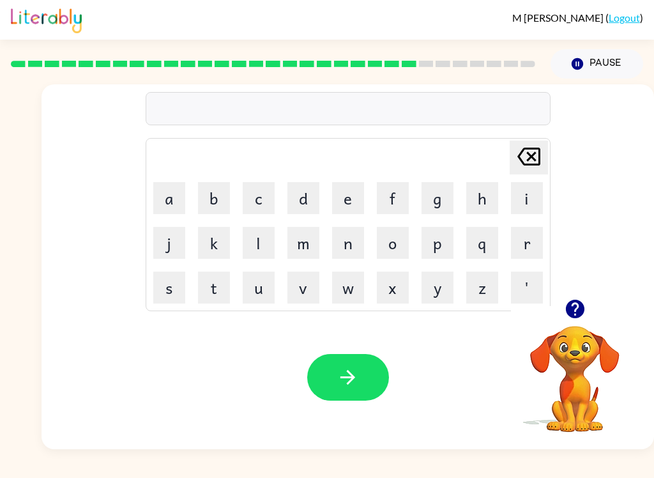
click at [475, 195] on button "h" at bounding box center [482, 198] width 32 height 32
click at [353, 367] on icon "button" at bounding box center [348, 377] width 22 height 22
click at [162, 296] on button "s" at bounding box center [169, 287] width 32 height 32
click at [268, 284] on button "u" at bounding box center [259, 287] width 32 height 32
click at [361, 236] on button "n" at bounding box center [348, 243] width 32 height 32
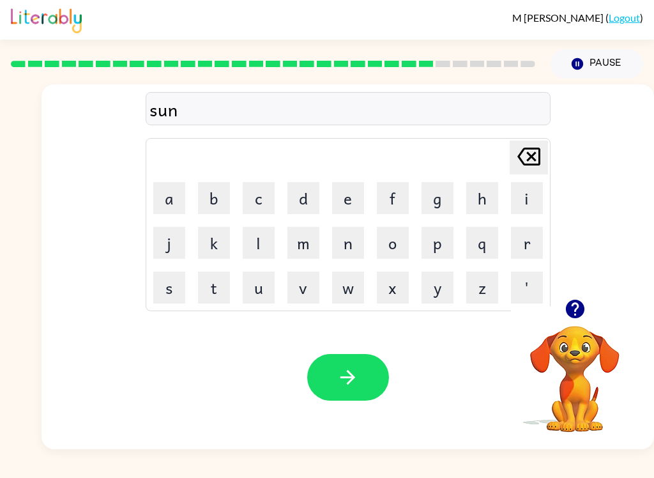
click at [356, 370] on icon "button" at bounding box center [348, 377] width 22 height 22
click at [528, 243] on button "r" at bounding box center [527, 243] width 32 height 32
click at [165, 191] on button "a" at bounding box center [169, 198] width 32 height 32
click at [222, 282] on button "t" at bounding box center [214, 287] width 32 height 32
click at [379, 356] on div at bounding box center [348, 377] width 82 height 47
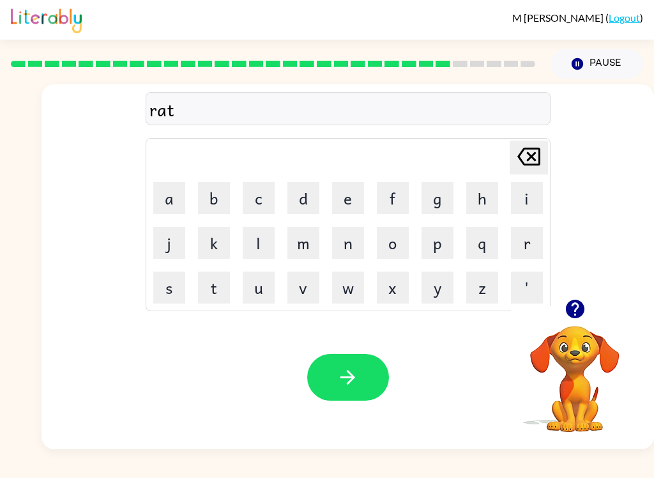
click at [345, 395] on button "button" at bounding box center [348, 377] width 82 height 47
click at [225, 194] on button "b" at bounding box center [214, 198] width 32 height 32
click at [402, 242] on button "o" at bounding box center [393, 243] width 32 height 32
click at [349, 249] on button "n" at bounding box center [348, 243] width 32 height 32
click at [354, 374] on icon "button" at bounding box center [348, 377] width 22 height 22
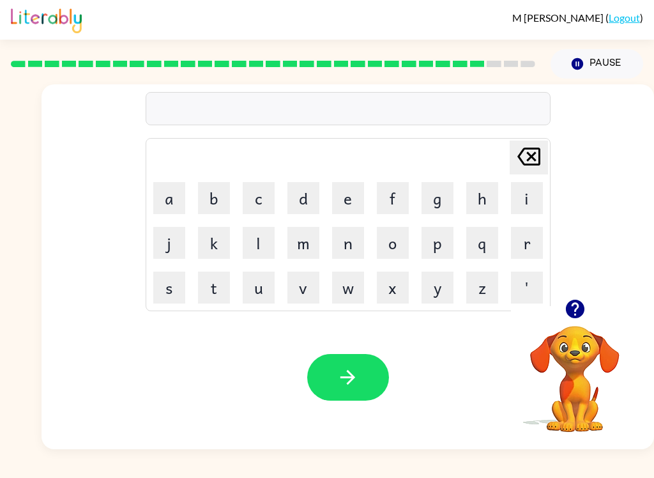
click at [310, 285] on button "v" at bounding box center [303, 287] width 32 height 32
click at [160, 194] on button "a" at bounding box center [169, 198] width 32 height 32
click at [211, 291] on button "t" at bounding box center [214, 287] width 32 height 32
click at [358, 380] on icon "button" at bounding box center [348, 377] width 22 height 22
click at [363, 377] on button "button" at bounding box center [348, 377] width 82 height 47
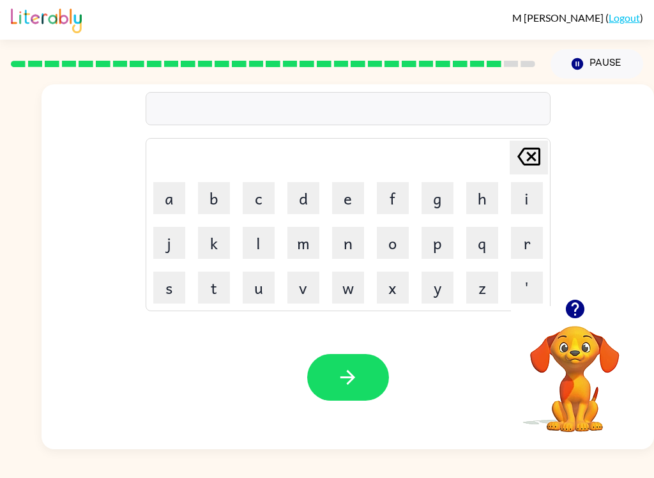
click at [164, 294] on button "s" at bounding box center [169, 287] width 32 height 32
click at [533, 208] on button "i" at bounding box center [527, 198] width 32 height 32
click at [351, 367] on icon "button" at bounding box center [348, 377] width 22 height 22
click at [535, 233] on button "r" at bounding box center [527, 243] width 32 height 32
click at [397, 245] on button "o" at bounding box center [393, 243] width 32 height 32
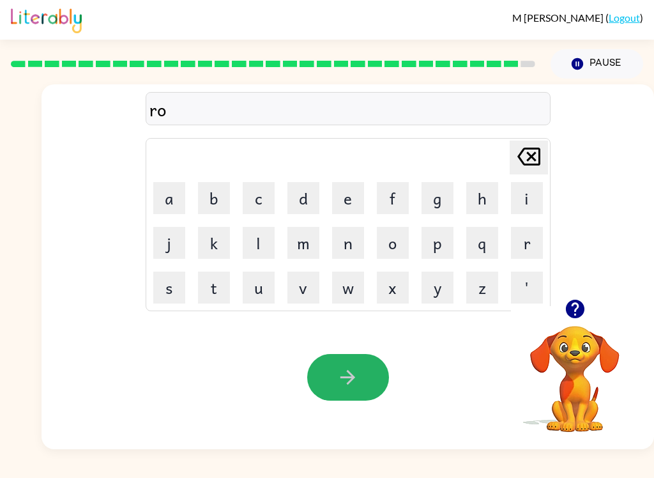
click at [355, 380] on icon "button" at bounding box center [348, 377] width 22 height 22
